Goal: Task Accomplishment & Management: Use online tool/utility

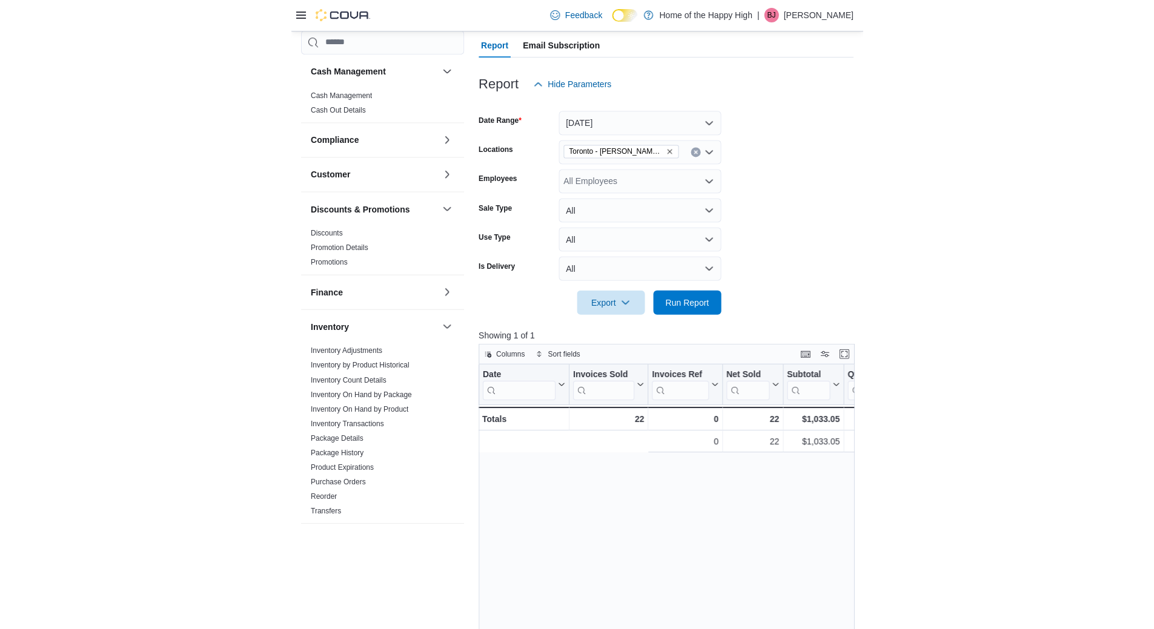
scroll to position [0, 247]
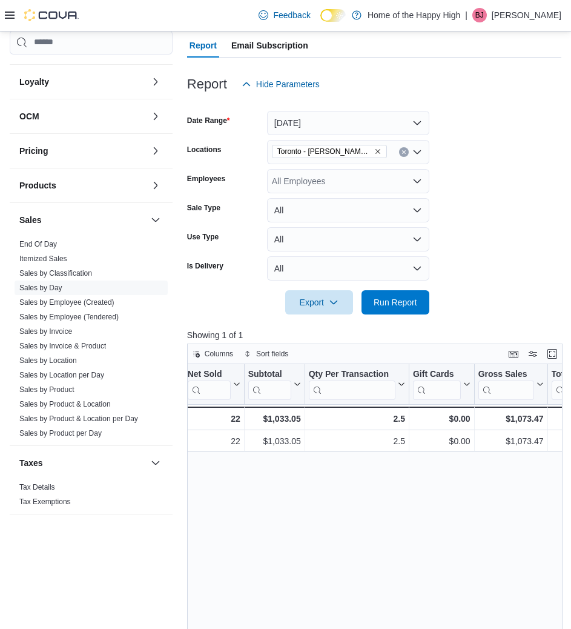
click at [509, 176] on form "Date Range Today Locations Toronto - Danforth Ave - Friendly Stranger Employees…" at bounding box center [374, 205] width 374 height 218
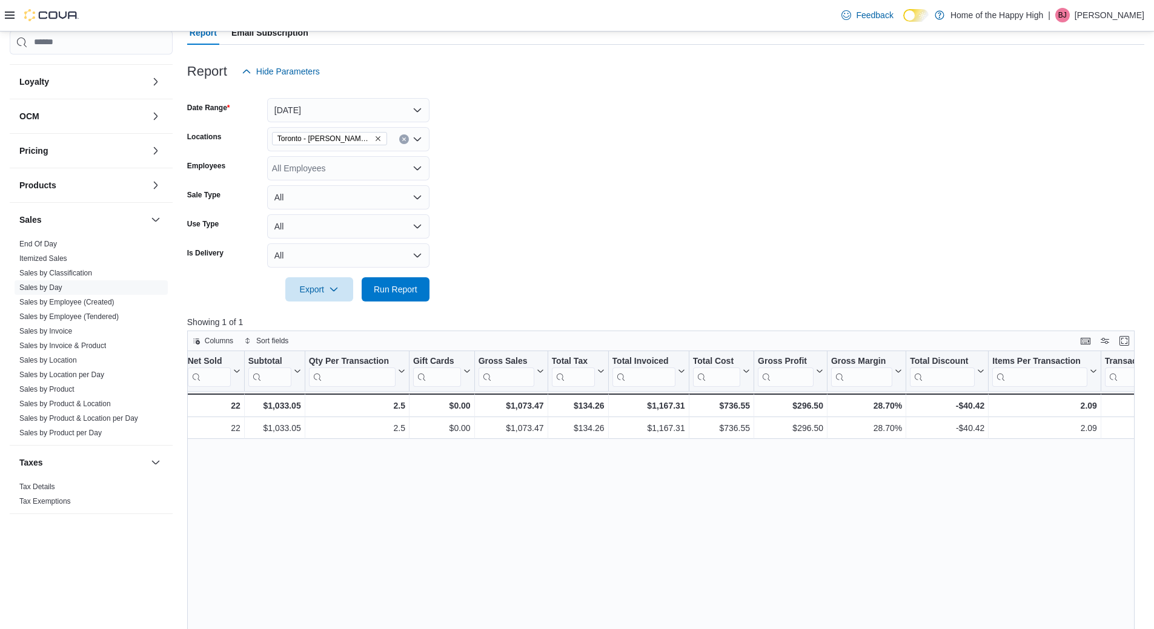
click at [8, 12] on icon at bounding box center [10, 15] width 10 height 10
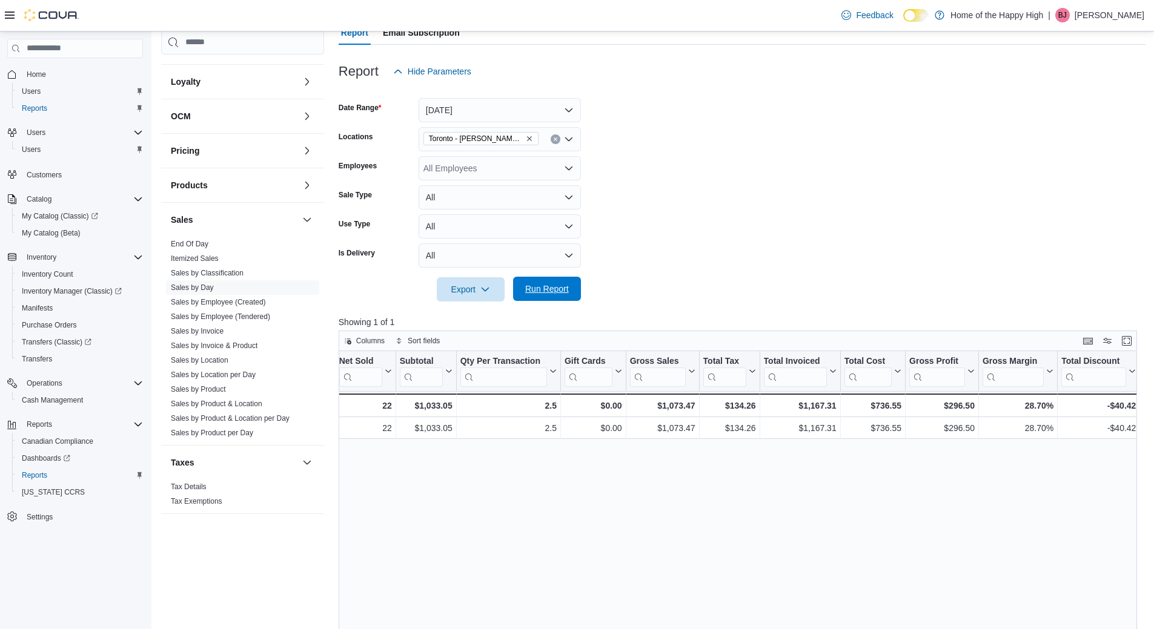
click at [546, 291] on span "Run Report" at bounding box center [547, 289] width 44 height 12
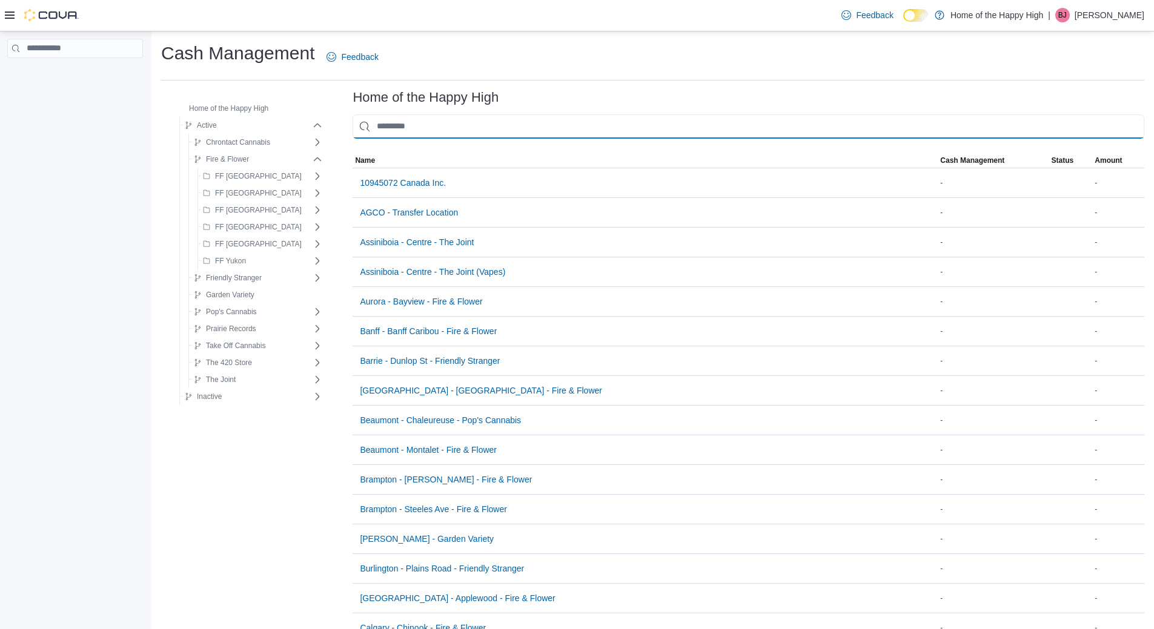
click at [426, 123] on input "This is a search bar. As you type, the results lower in the page will automatic…" at bounding box center [748, 126] width 792 height 24
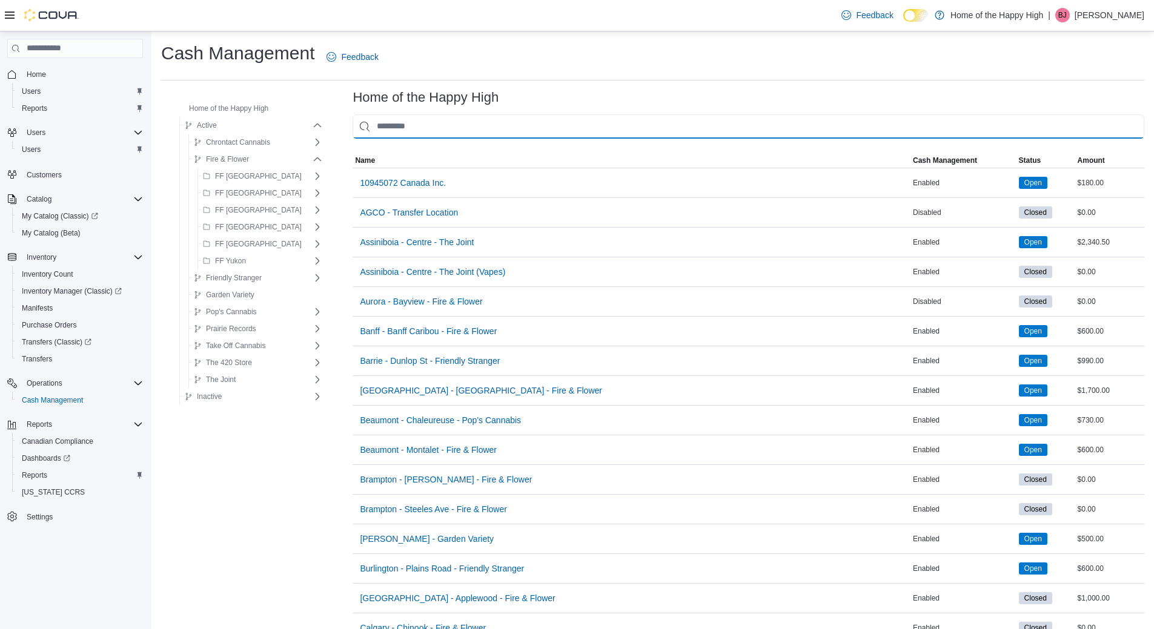
click at [399, 128] on input "This is a search bar. As you type, the results lower in the page will automatic…" at bounding box center [748, 126] width 792 height 24
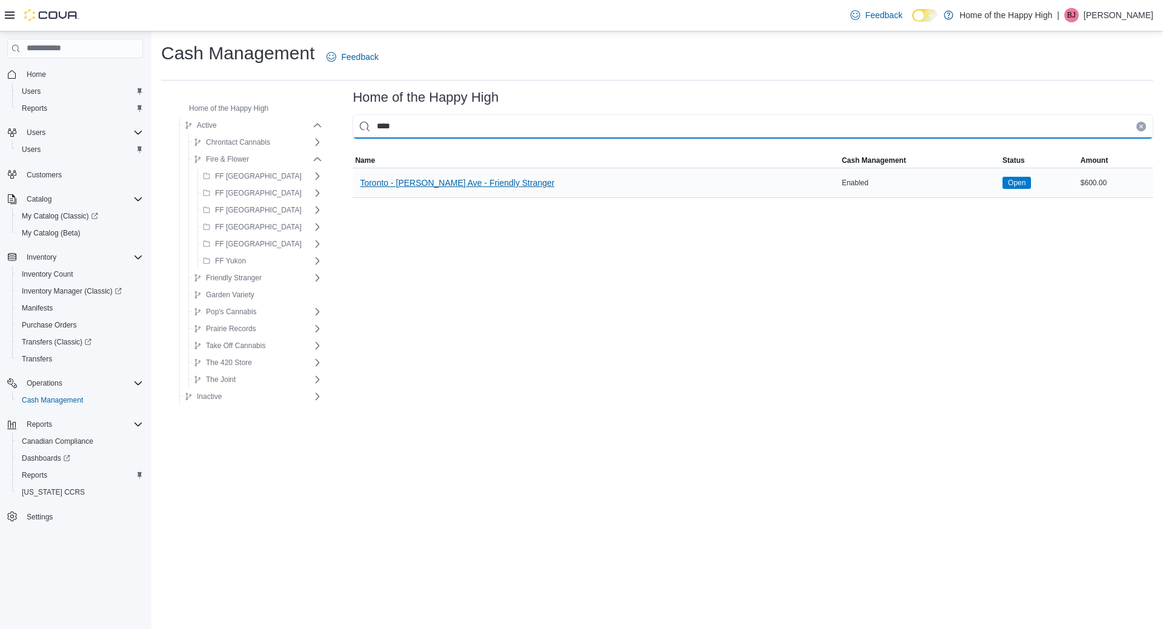
type input "****"
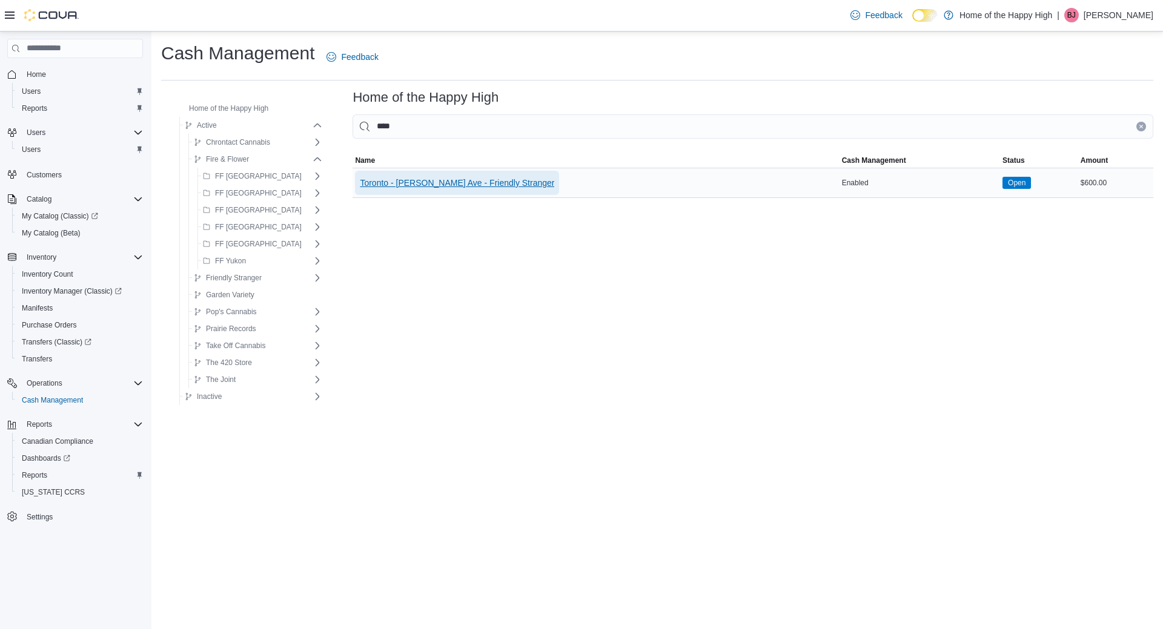
click at [386, 174] on span "Toronto - [PERSON_NAME] Ave - Friendly Stranger" at bounding box center [457, 183] width 194 height 24
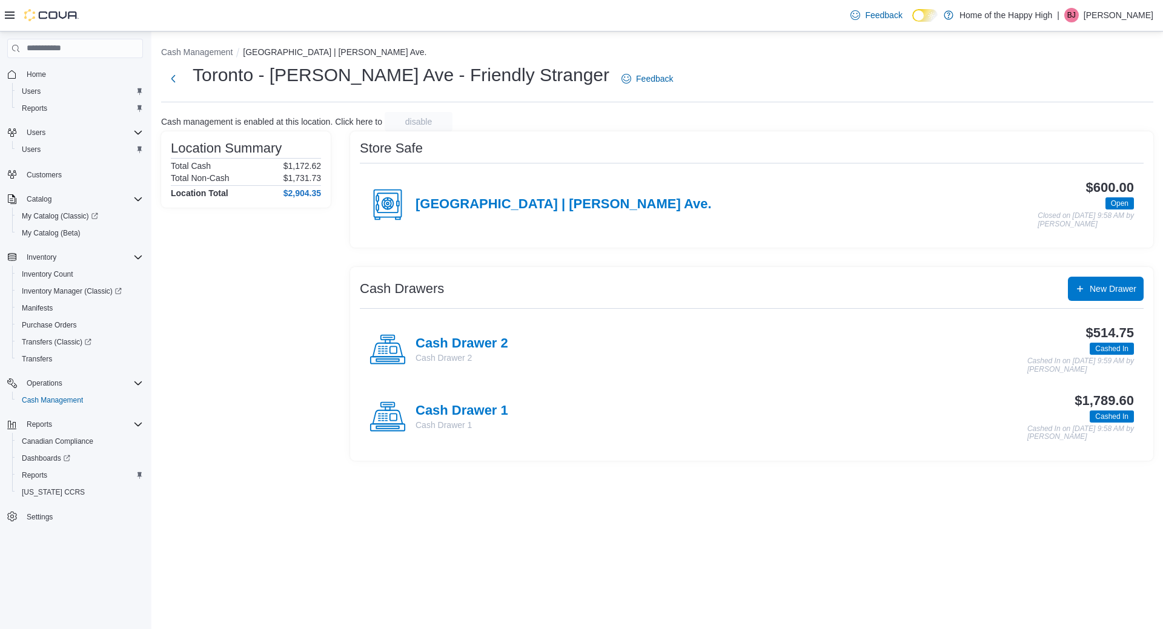
click at [492, 345] on h4 "Cash Drawer 2" at bounding box center [461, 344] width 93 height 16
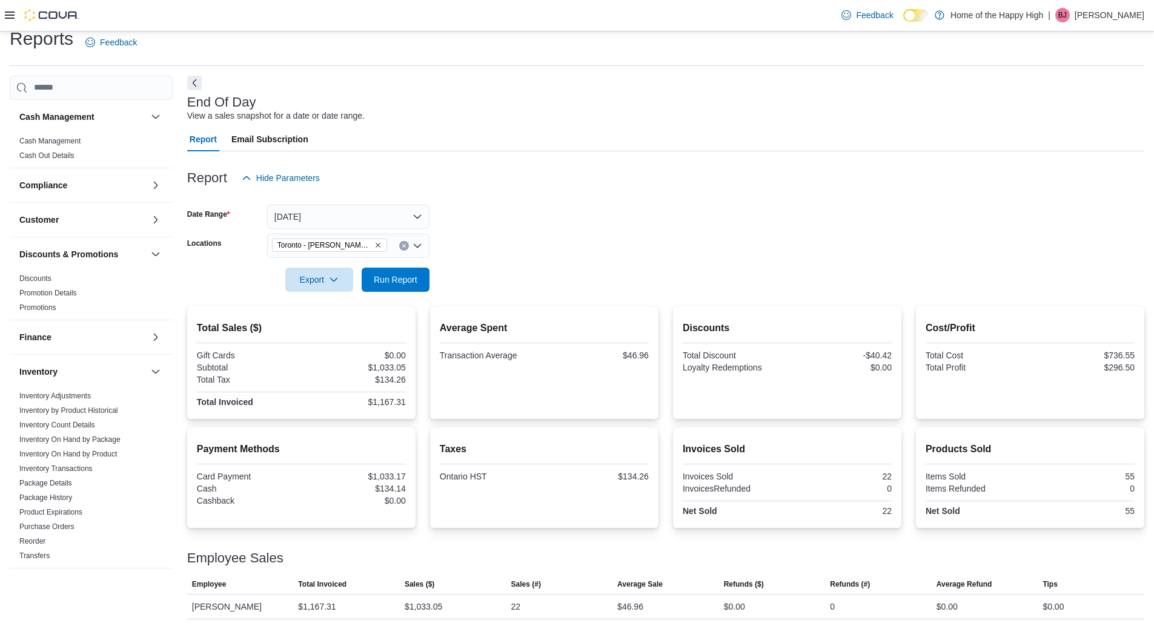
scroll to position [458, 0]
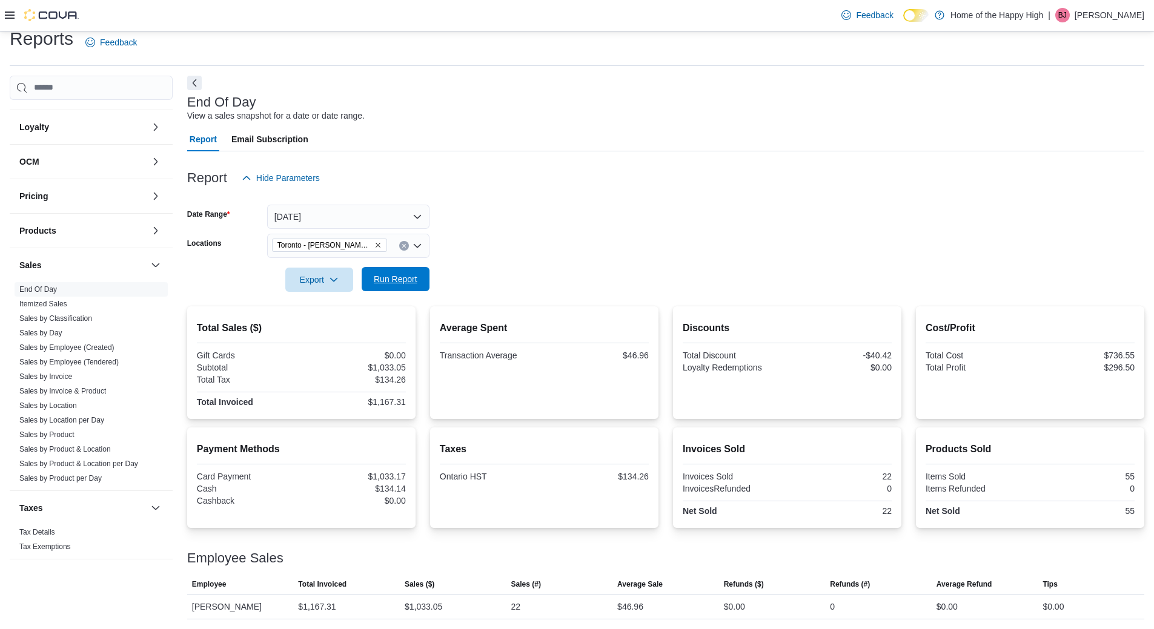
click at [398, 285] on span "Run Report" at bounding box center [396, 279] width 44 height 12
